Goal: Navigation & Orientation: Find specific page/section

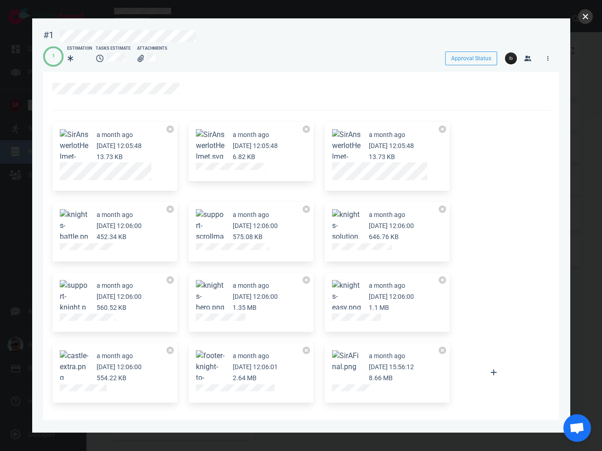
click at [589, 14] on button "close" at bounding box center [585, 16] width 15 height 15
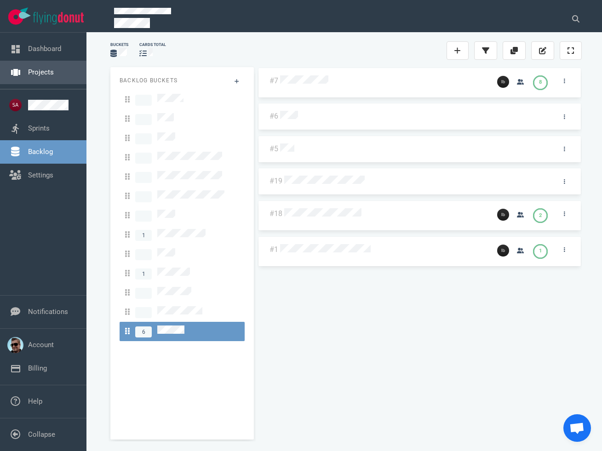
click at [28, 73] on link "Projects" at bounding box center [41, 72] width 26 height 8
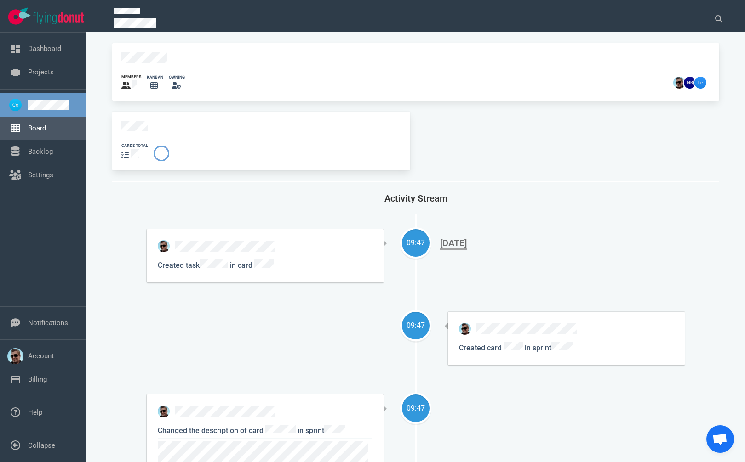
click at [36, 127] on link "Board" at bounding box center [37, 128] width 18 height 8
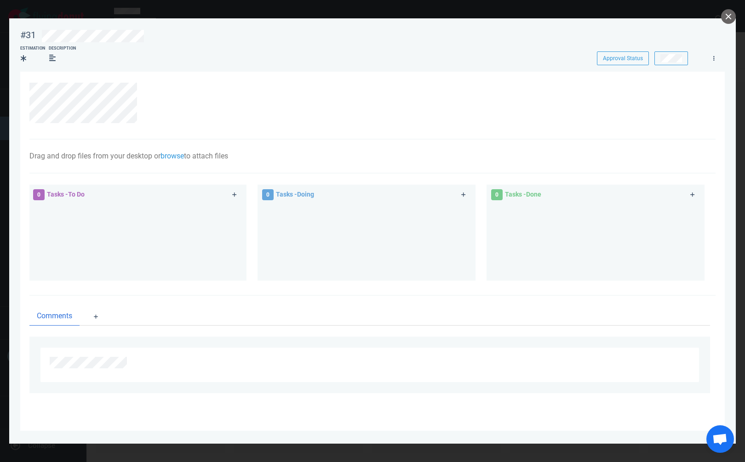
click at [25, 119] on section "Drag and drop files from your desktop or browse to attach files Attach Files Co…" at bounding box center [372, 251] width 704 height 359
